Goal: Contribute content: Contribute content

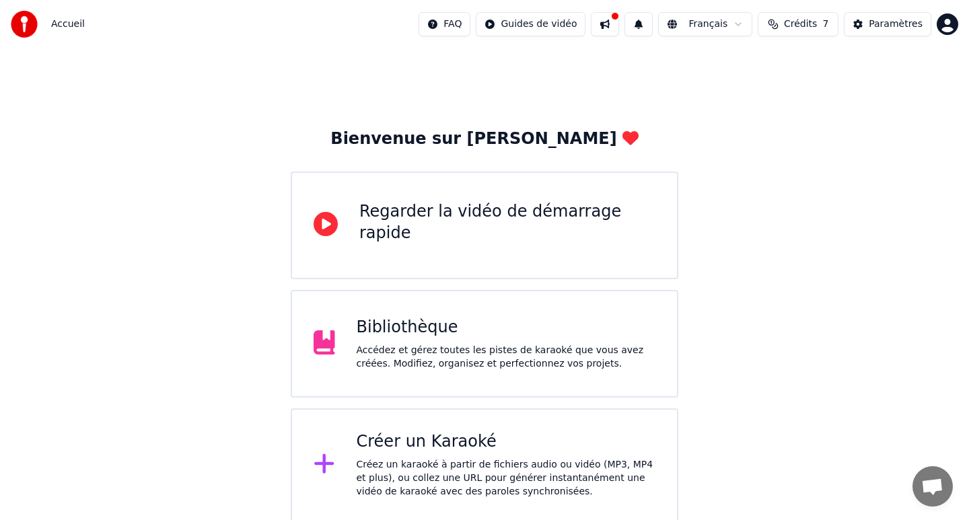
scroll to position [2, 0]
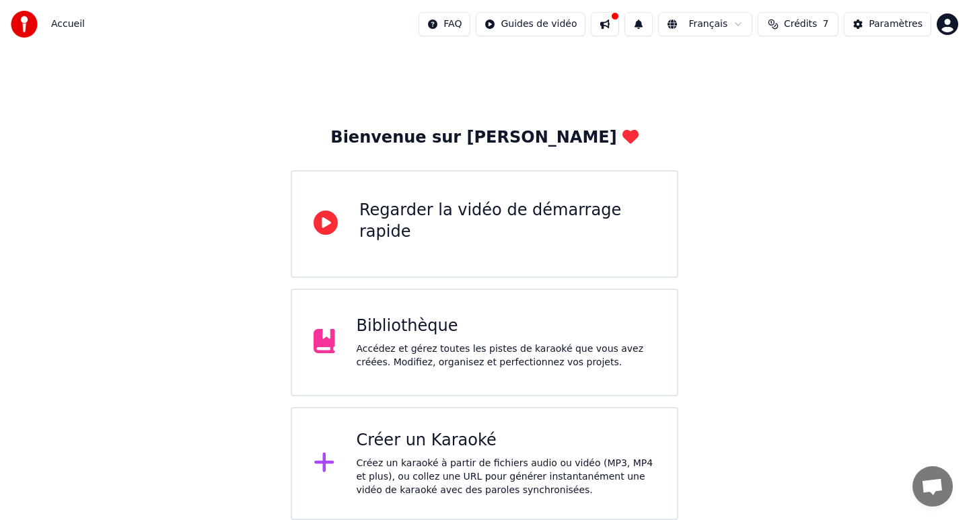
click at [390, 331] on div "Bibliothèque" at bounding box center [507, 327] width 300 height 22
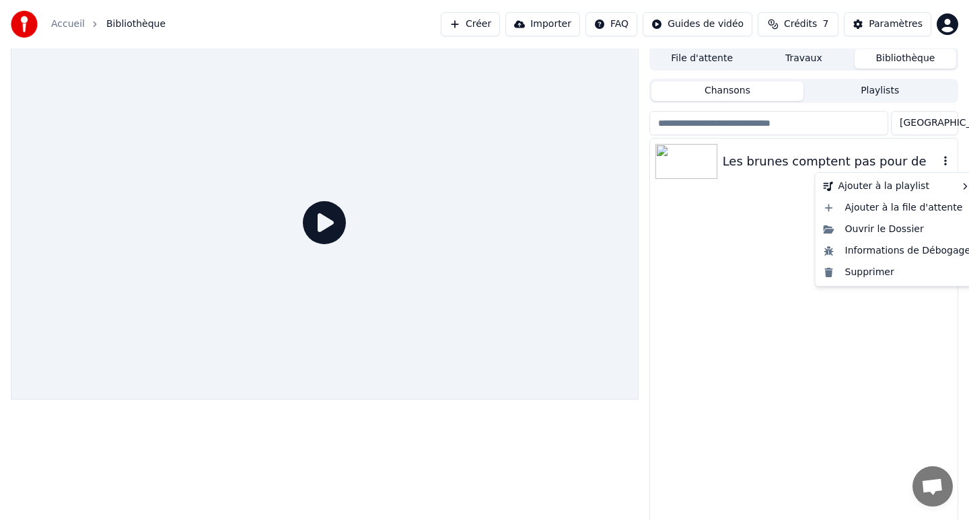
click at [950, 162] on icon "button" at bounding box center [945, 161] width 13 height 11
click at [872, 230] on div "Ouvrir le Dossier" at bounding box center [898, 230] width 158 height 22
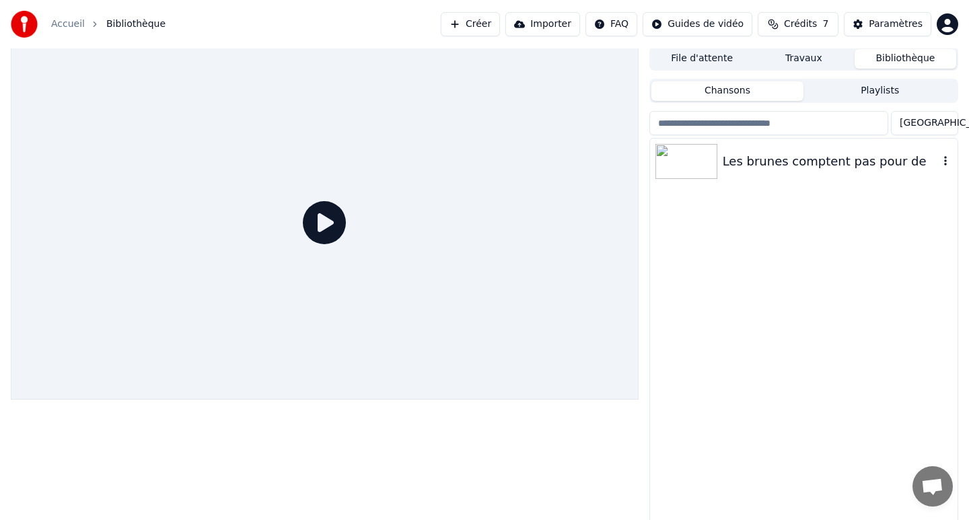
click at [713, 168] on img at bounding box center [687, 161] width 62 height 35
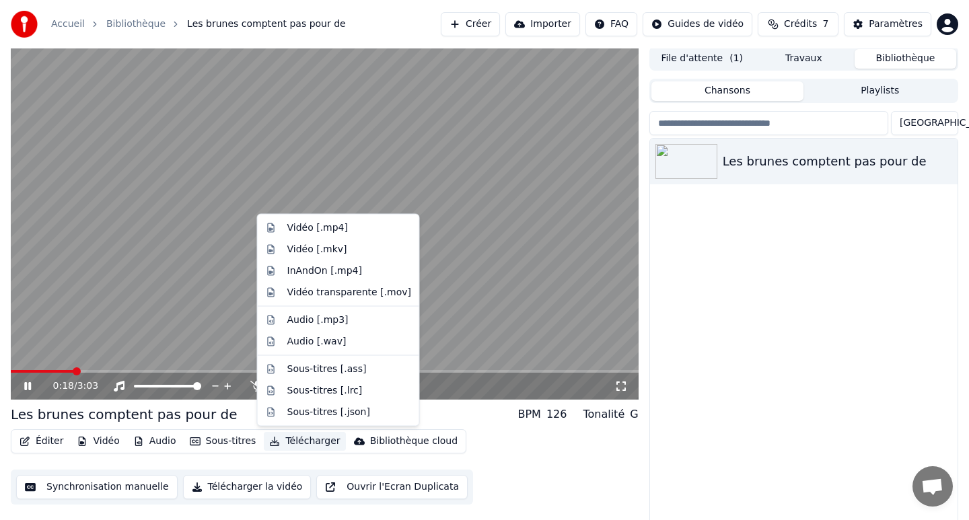
click at [306, 441] on button "Télécharger" at bounding box center [304, 441] width 81 height 19
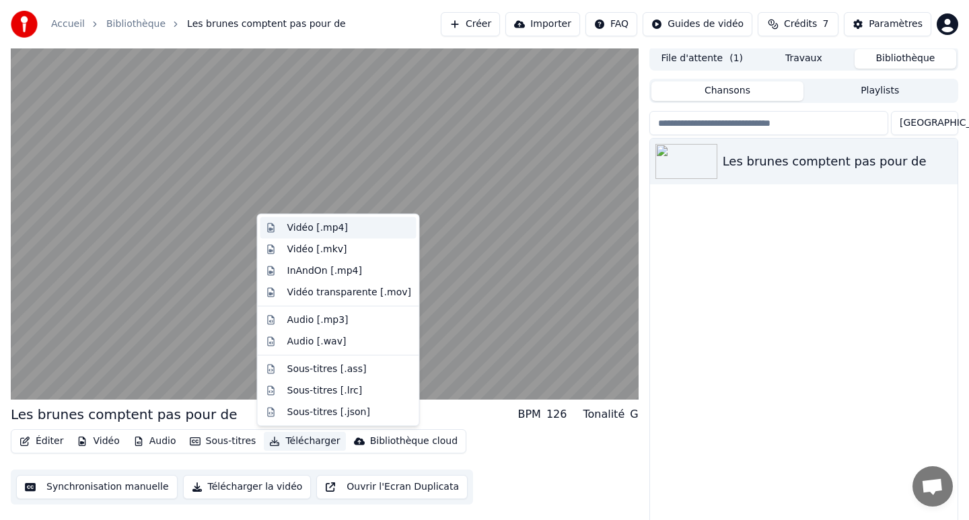
click at [329, 227] on div "Vidéo [.mp4]" at bounding box center [317, 227] width 61 height 13
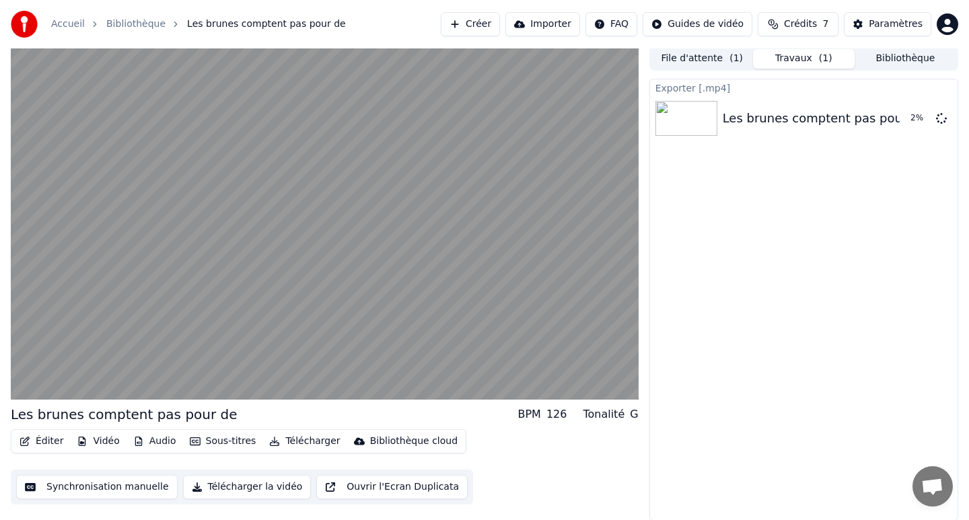
click at [722, 316] on div "Exporter [.mp4] Les brunes comptent pas pour de 2 %" at bounding box center [804, 300] width 309 height 442
click at [217, 490] on button "Télécharger la vidéo" at bounding box center [247, 487] width 129 height 24
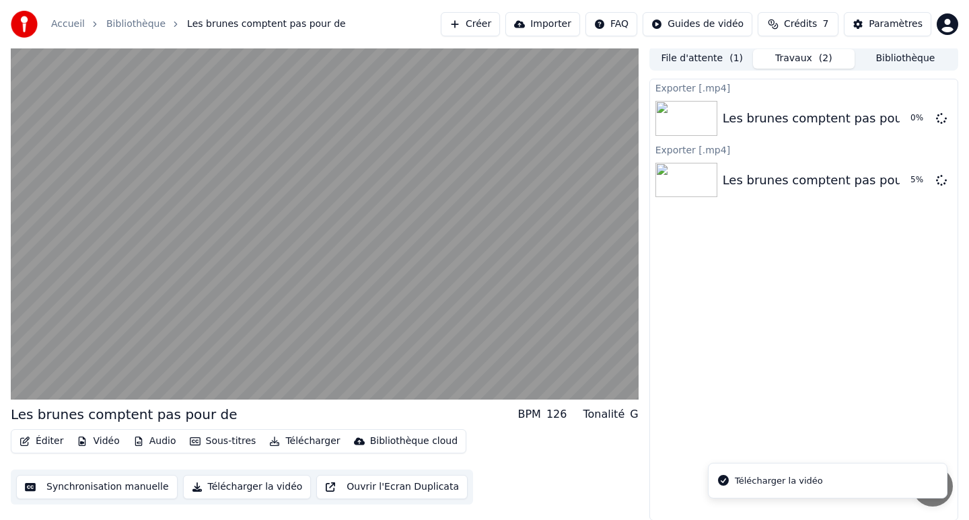
click at [761, 479] on div "Télécharger la vidéo" at bounding box center [779, 481] width 88 height 13
click at [941, 118] on icon at bounding box center [941, 117] width 11 height 11
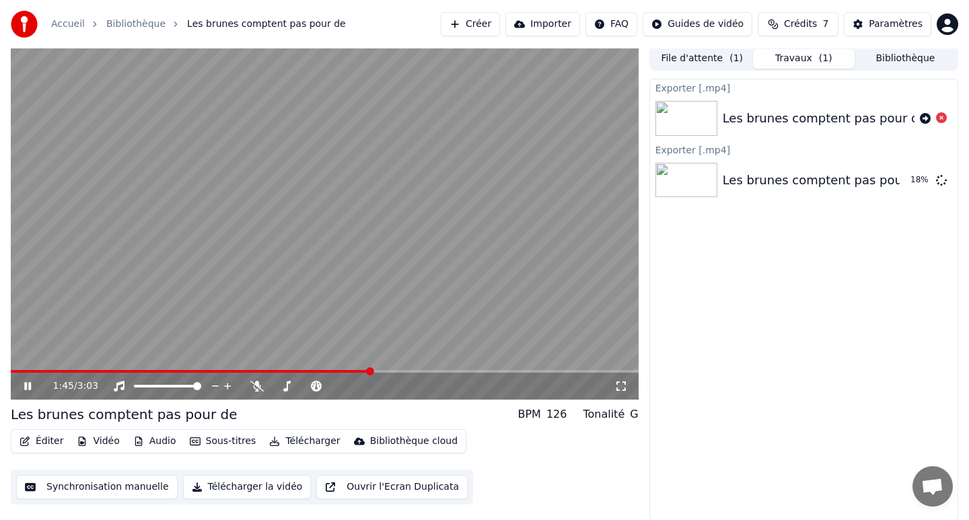
click at [29, 388] on icon at bounding box center [27, 386] width 7 height 8
click at [898, 182] on button "Afficher" at bounding box center [901, 180] width 59 height 24
click at [793, 25] on span "Crédits" at bounding box center [800, 24] width 33 height 13
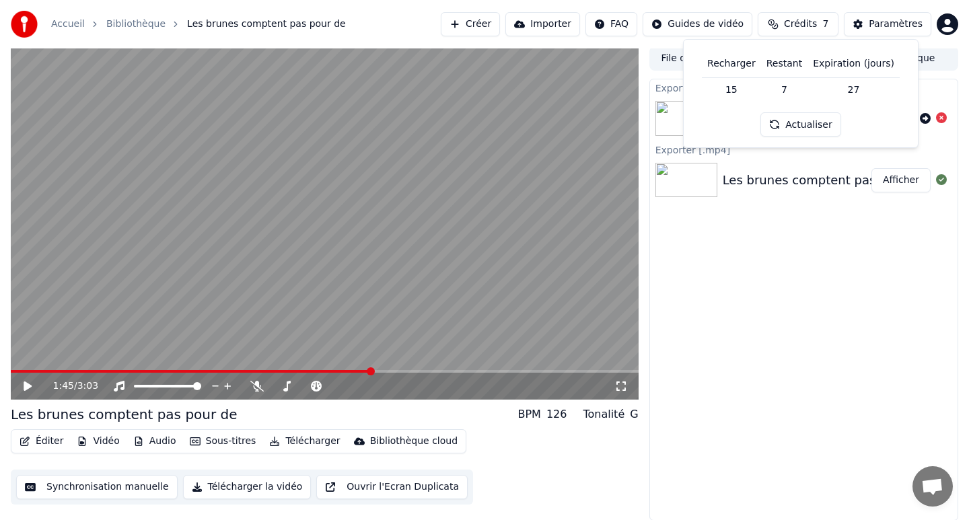
click at [143, 27] on link "Bibliothèque" at bounding box center [135, 24] width 59 height 13
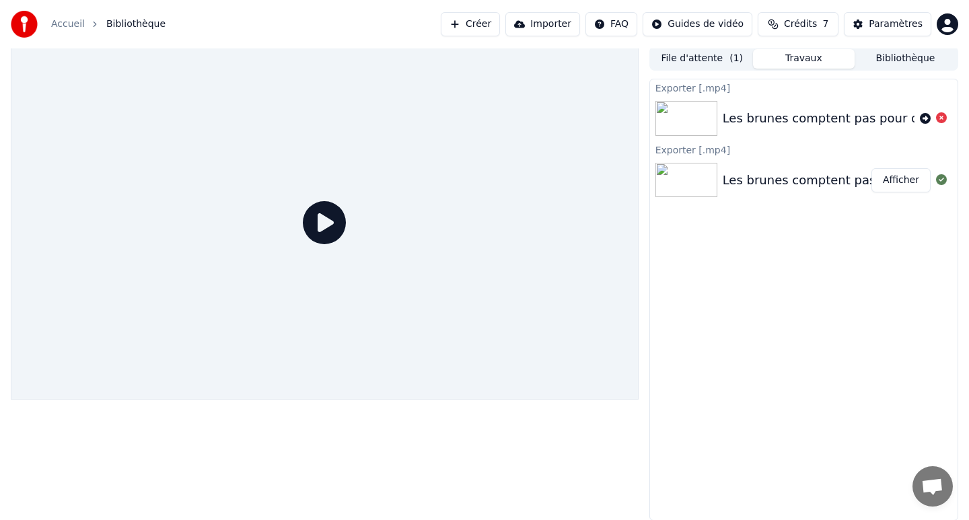
click at [793, 58] on button "Travaux" at bounding box center [804, 59] width 102 height 20
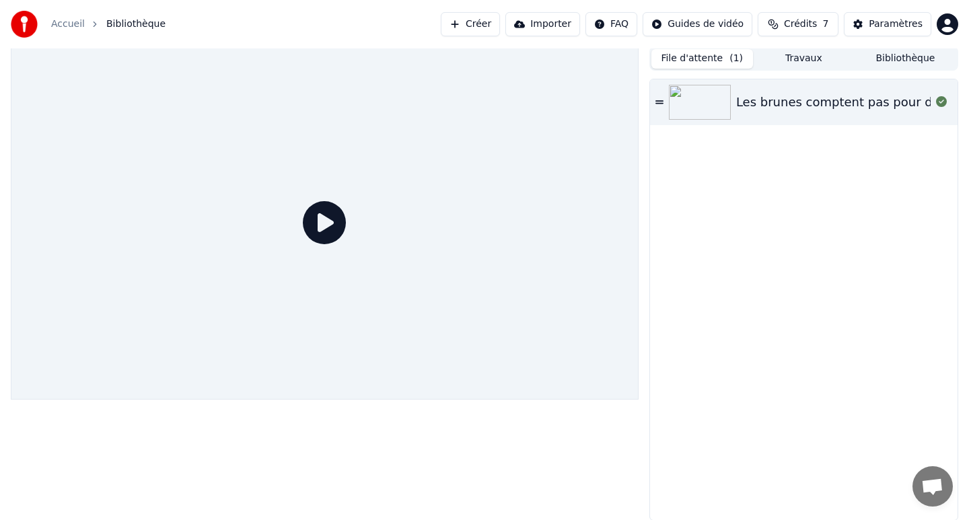
click at [686, 63] on button "File d'attente ( 1 )" at bounding box center [703, 59] width 102 height 20
click at [660, 103] on icon at bounding box center [660, 101] width 8 height 3
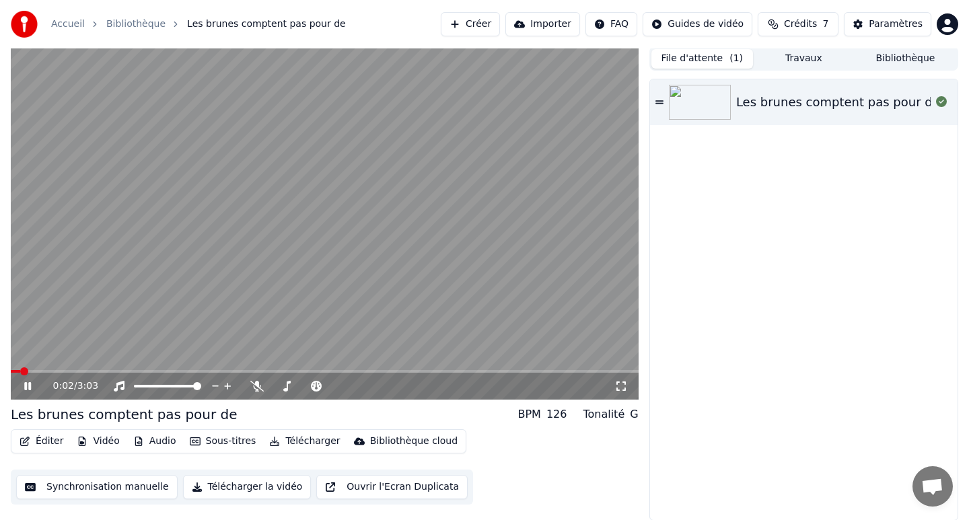
click at [27, 385] on icon at bounding box center [38, 386] width 32 height 11
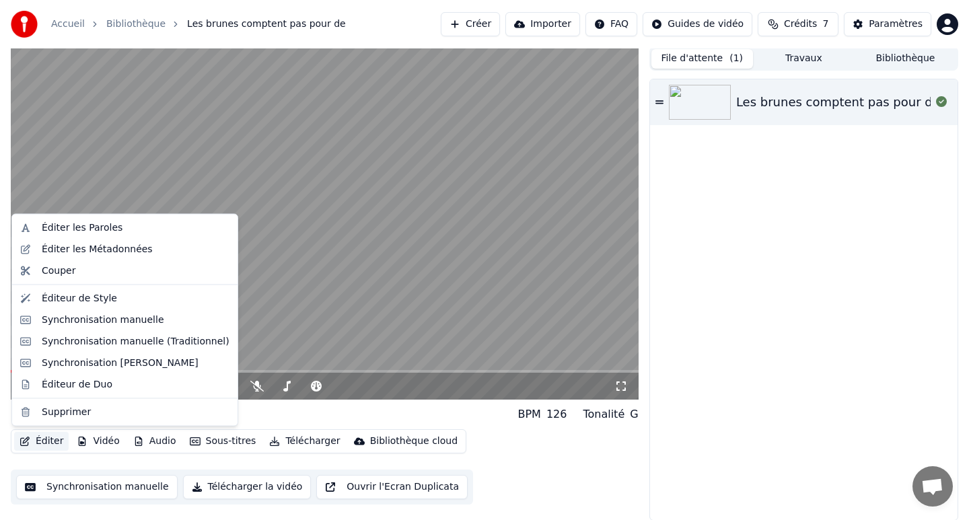
click at [40, 440] on button "Éditer" at bounding box center [41, 441] width 55 height 19
click at [96, 228] on div "Éditer les Paroles" at bounding box center [82, 227] width 81 height 13
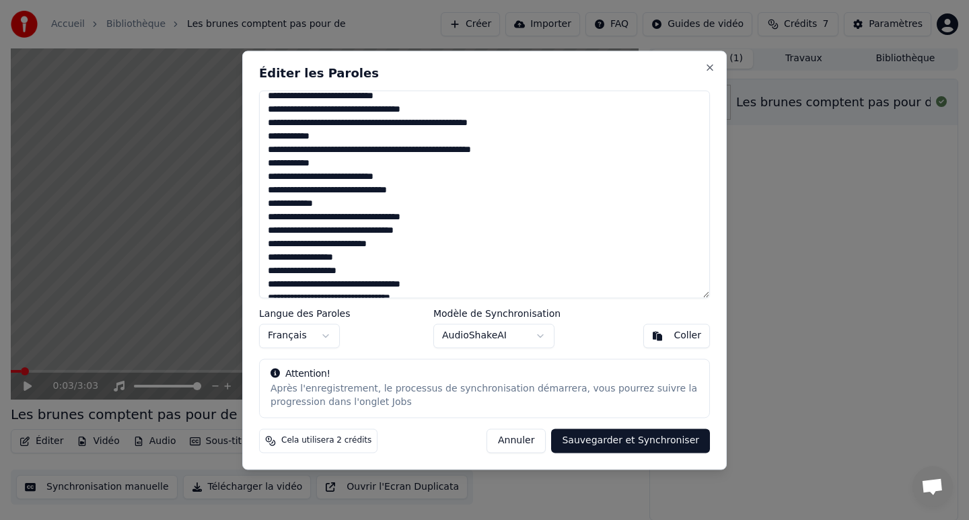
scroll to position [94, 0]
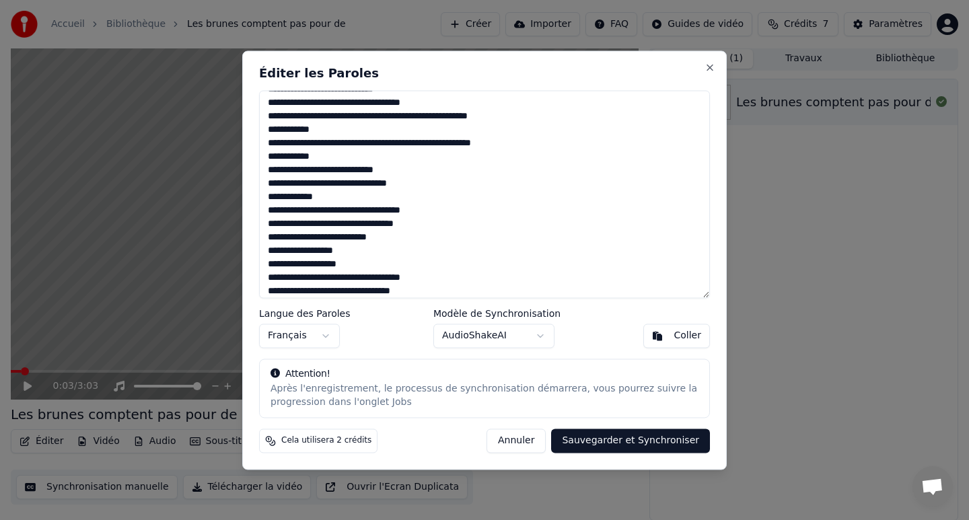
click at [322, 199] on textarea at bounding box center [484, 194] width 451 height 208
click at [383, 197] on textarea at bounding box center [484, 194] width 451 height 208
click at [292, 198] on textarea at bounding box center [484, 194] width 451 height 208
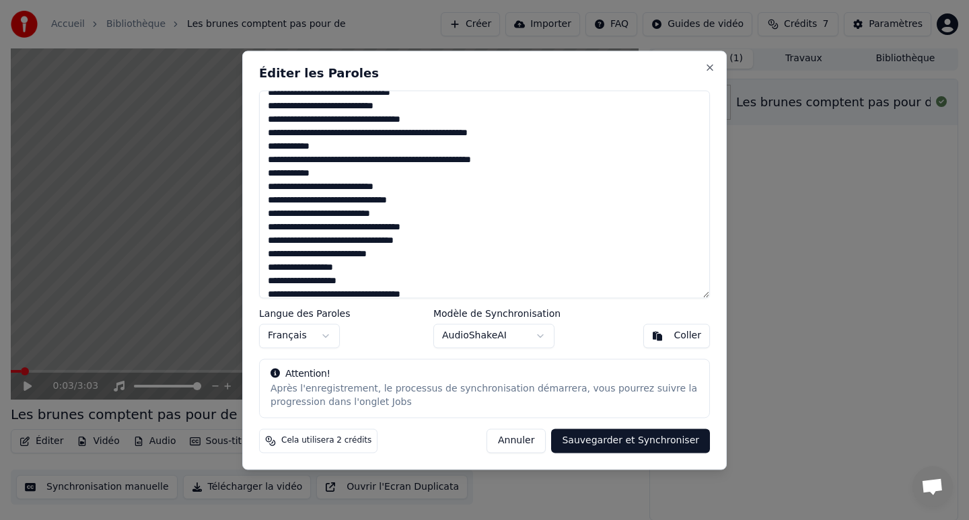
scroll to position [78, 0]
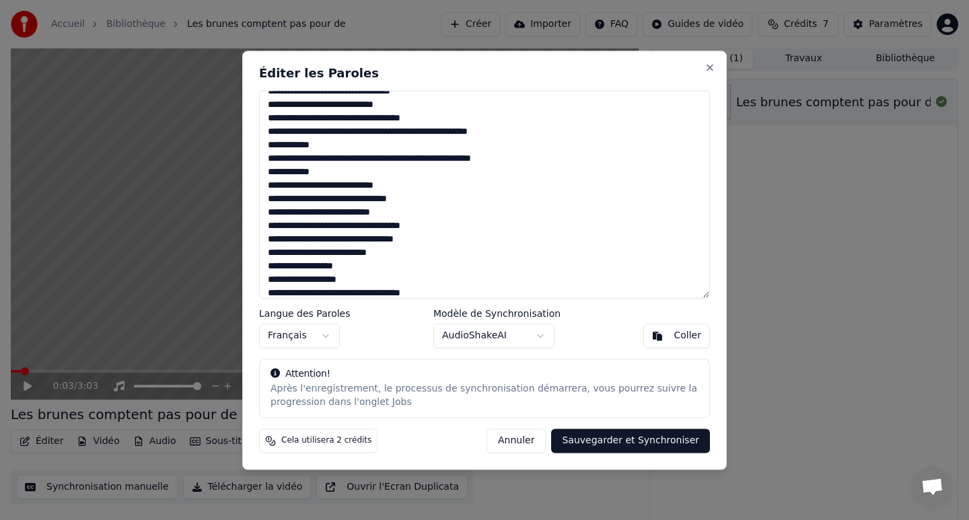
type textarea "**********"
click at [635, 442] on button "Sauvegarder et Synchroniser" at bounding box center [630, 441] width 159 height 24
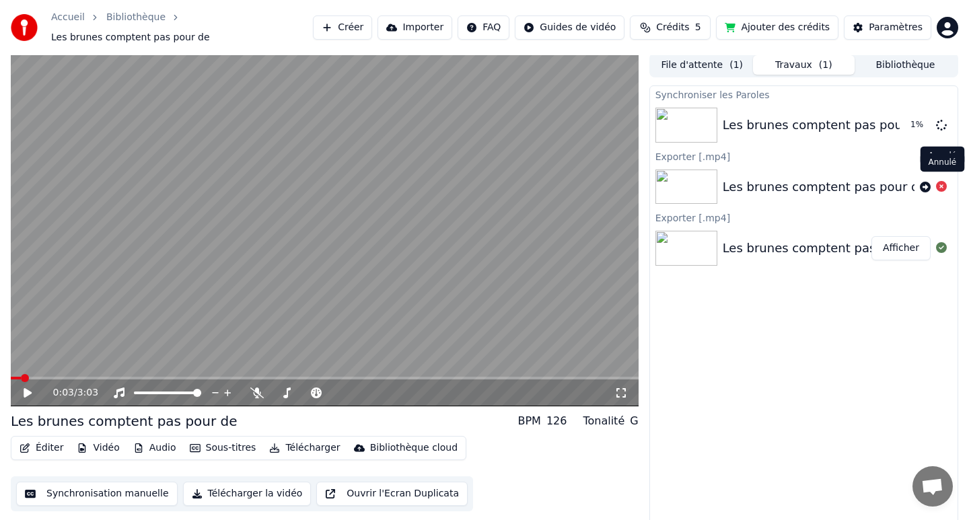
click at [943, 181] on icon at bounding box center [941, 186] width 11 height 11
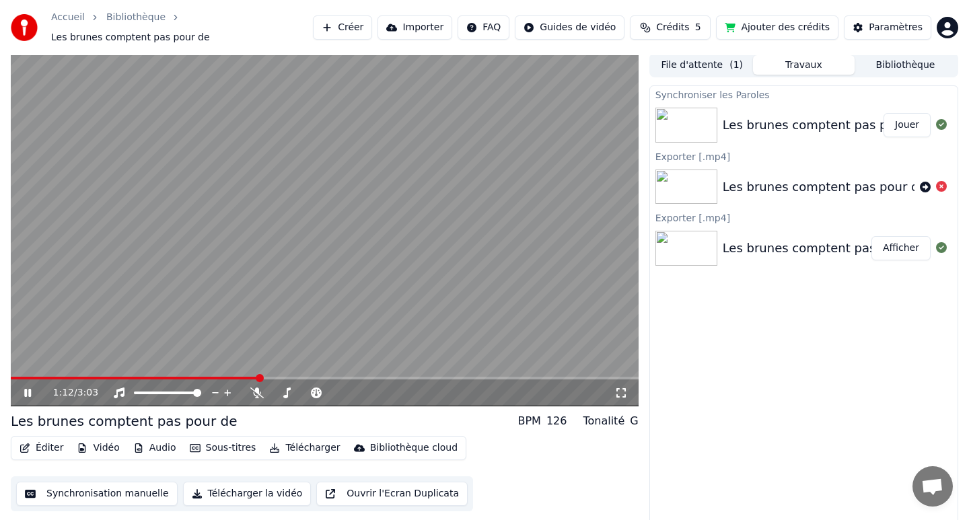
click at [56, 442] on button "Éditer" at bounding box center [41, 448] width 55 height 19
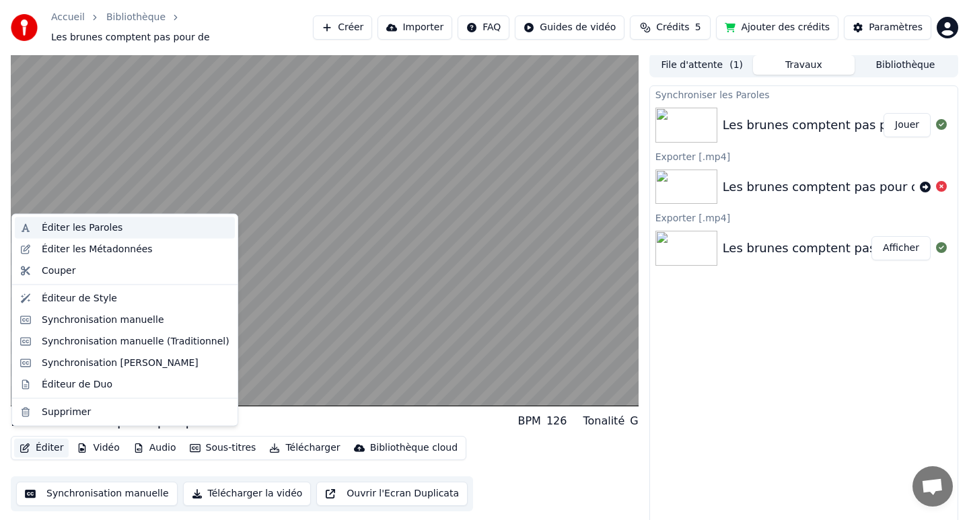
click at [73, 228] on div "Éditer les Paroles" at bounding box center [82, 227] width 81 height 13
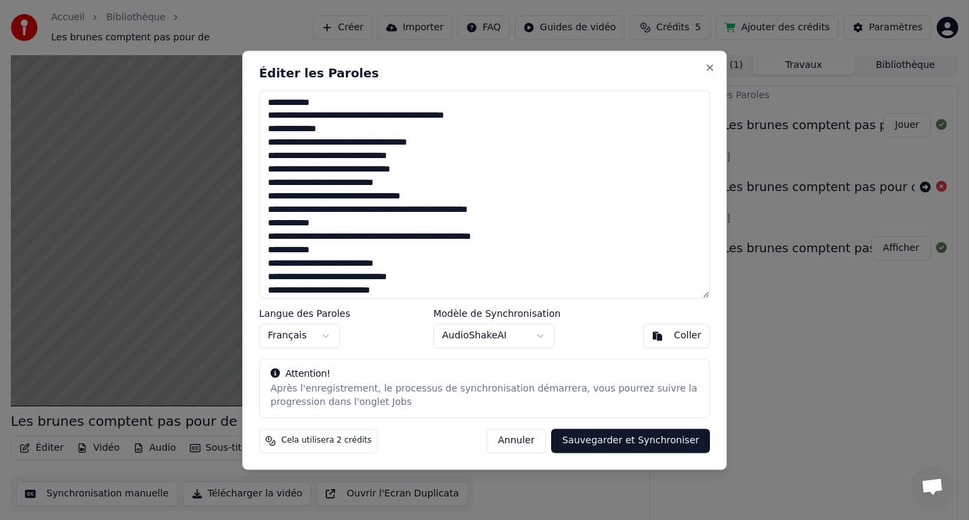
click at [304, 292] on textarea at bounding box center [484, 194] width 451 height 208
type textarea "**********"
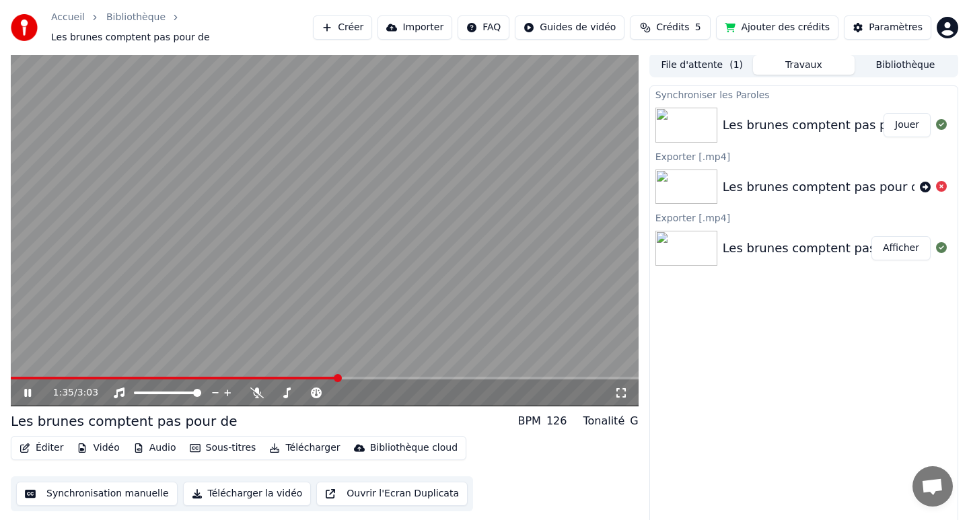
click at [26, 389] on icon at bounding box center [27, 393] width 7 height 8
click at [46, 440] on button "Éditer" at bounding box center [41, 448] width 55 height 19
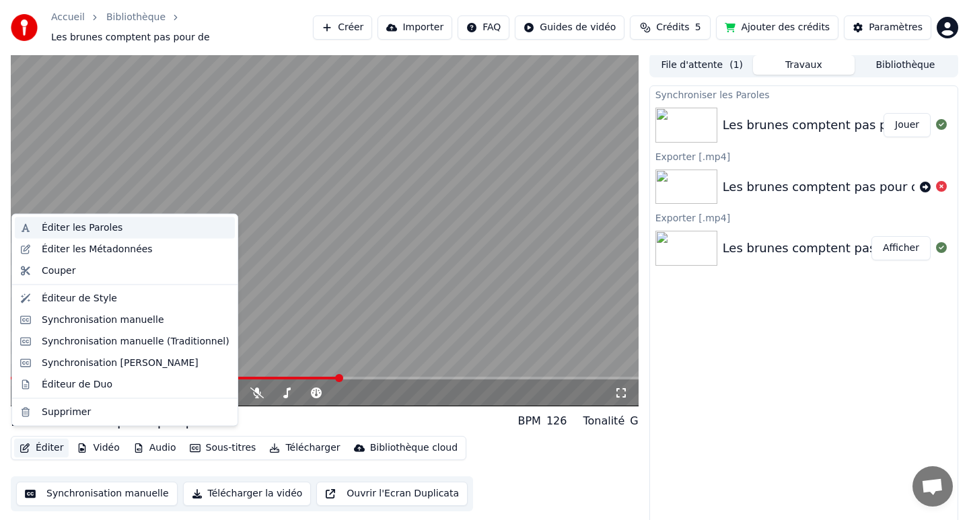
click at [92, 234] on div "Éditer les Paroles" at bounding box center [82, 227] width 81 height 13
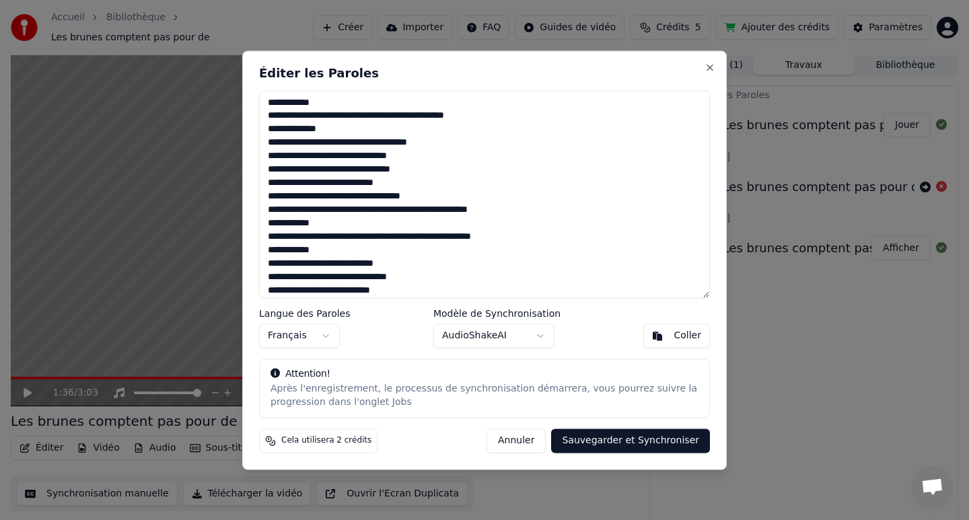
click at [305, 291] on textarea at bounding box center [484, 194] width 451 height 208
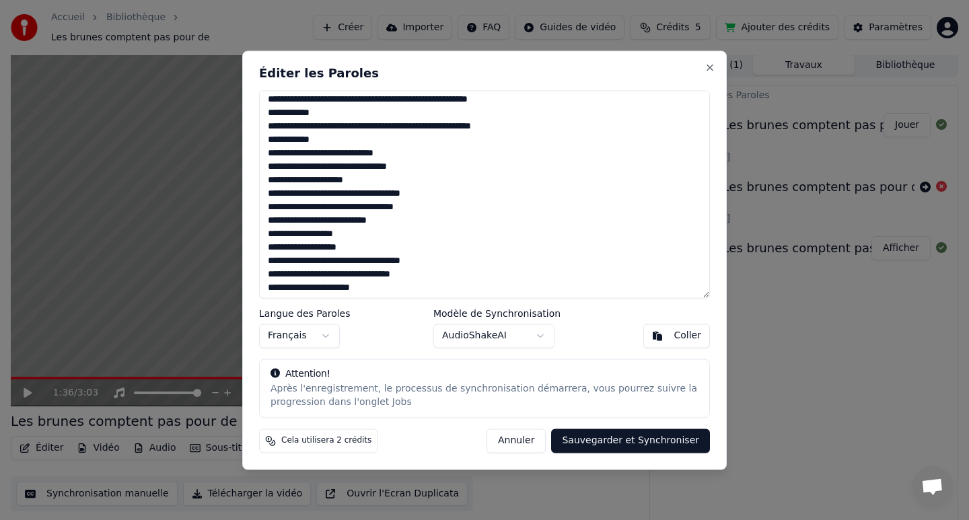
click at [293, 181] on textarea at bounding box center [484, 194] width 451 height 208
type textarea "**********"
click at [627, 443] on button "Sauvegarder et Synchroniser" at bounding box center [630, 441] width 159 height 24
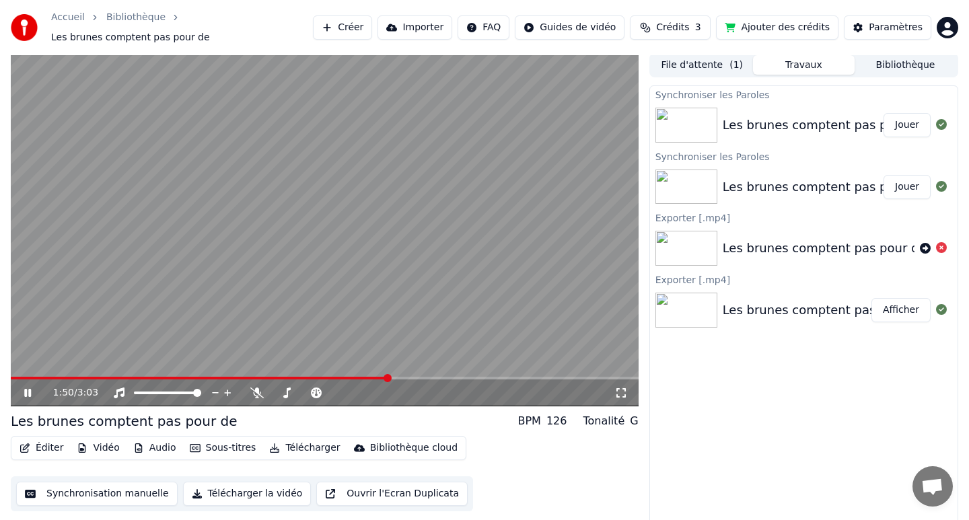
click at [32, 388] on icon at bounding box center [38, 393] width 32 height 11
click at [903, 121] on button "Jouer" at bounding box center [907, 125] width 47 height 24
click at [29, 389] on icon at bounding box center [27, 393] width 7 height 8
click at [683, 31] on button "Crédits 3" at bounding box center [670, 27] width 81 height 24
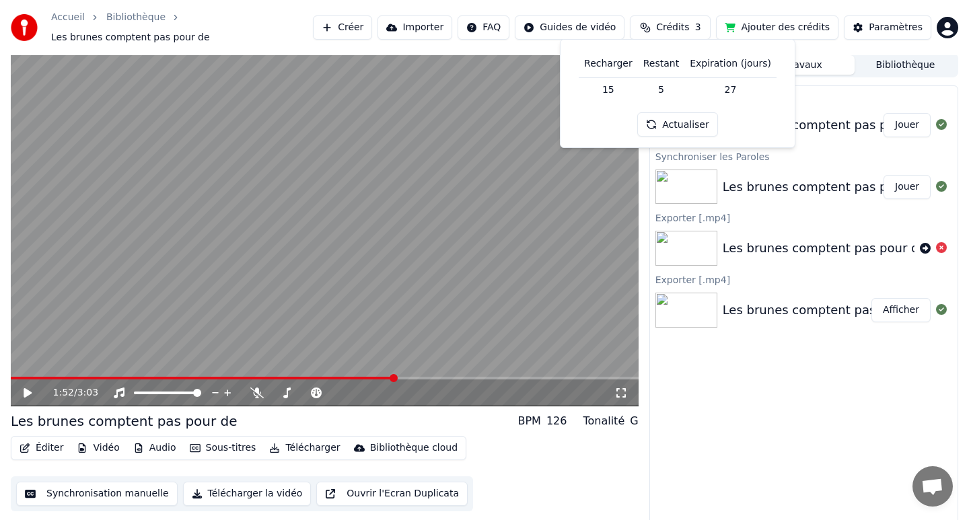
click at [615, 66] on th "Recharger" at bounding box center [608, 63] width 59 height 27
click at [607, 63] on th "Recharger" at bounding box center [608, 63] width 59 height 27
click at [613, 92] on td "15" at bounding box center [608, 89] width 59 height 24
click at [611, 68] on th "Recharger" at bounding box center [608, 63] width 59 height 27
click at [663, 65] on th "Restant" at bounding box center [661, 63] width 46 height 27
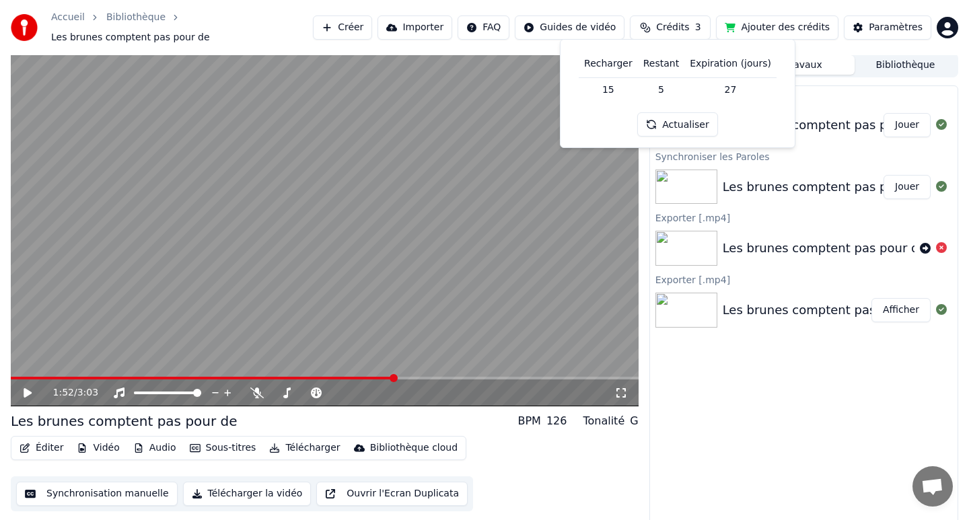
click at [727, 74] on th "Expiration (jours)" at bounding box center [731, 63] width 92 height 27
click at [603, 65] on th "Recharger" at bounding box center [608, 63] width 59 height 27
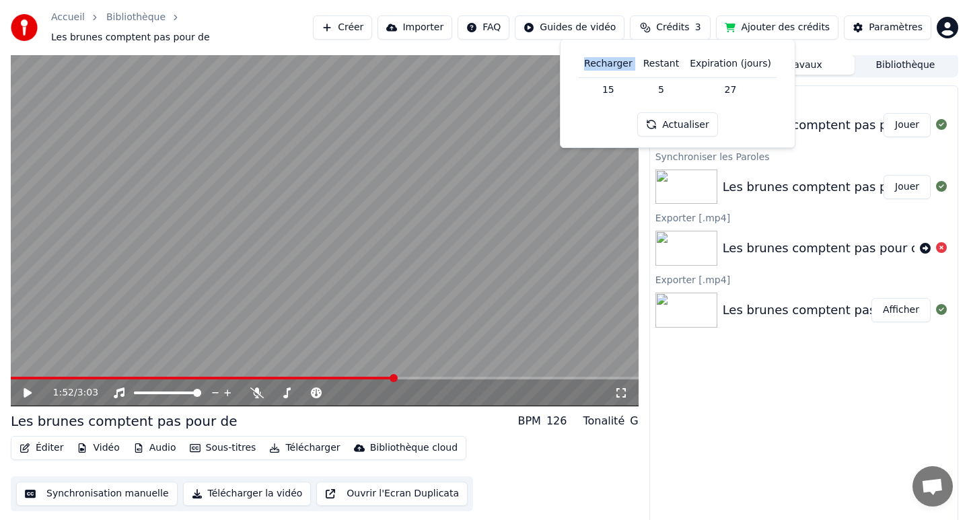
click at [603, 65] on th "Recharger" at bounding box center [608, 63] width 59 height 27
click at [778, 22] on button "Ajouter des crédits" at bounding box center [777, 27] width 123 height 24
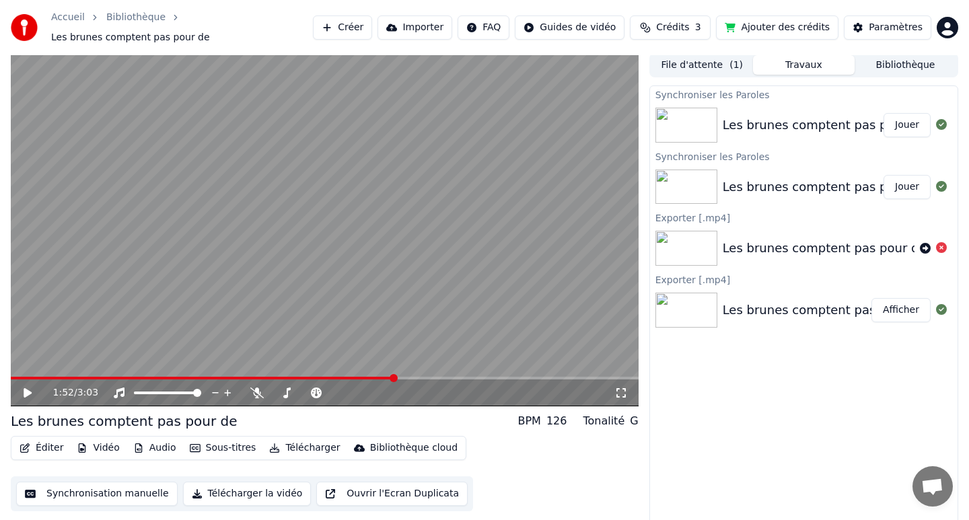
click at [778, 22] on button "Ajouter des crédits" at bounding box center [777, 27] width 123 height 24
click at [763, 20] on button "Ajouter des crédits" at bounding box center [777, 27] width 123 height 24
click at [755, 25] on button "Ajouter des crédits" at bounding box center [777, 27] width 123 height 24
click at [140, 24] on link "Bibliothèque" at bounding box center [135, 17] width 59 height 13
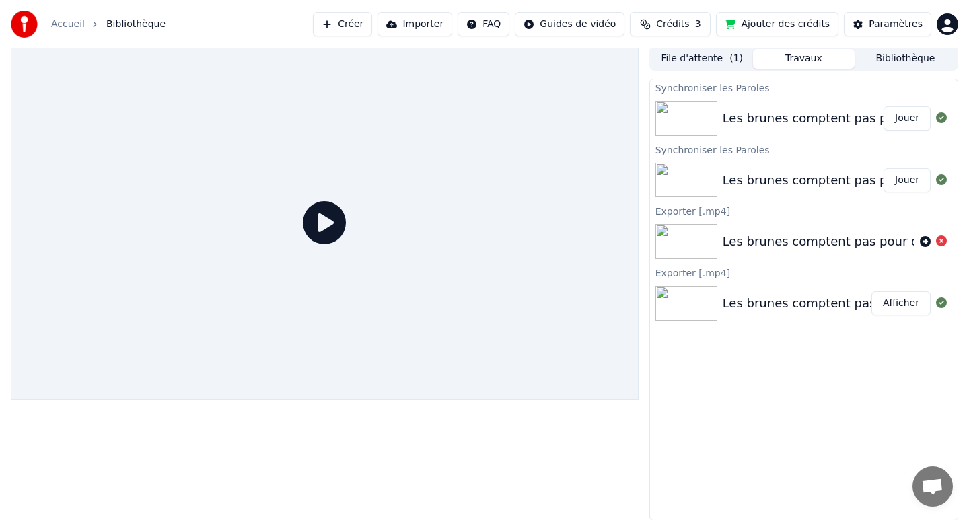
click at [73, 25] on link "Accueil" at bounding box center [68, 24] width 34 height 13
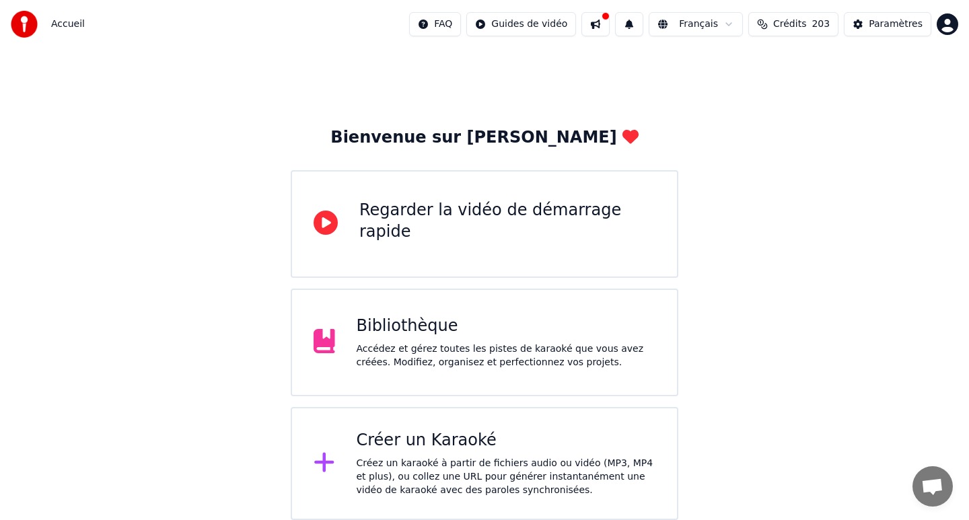
click at [69, 24] on span "Accueil" at bounding box center [68, 24] width 34 height 13
